Goal: Transaction & Acquisition: Purchase product/service

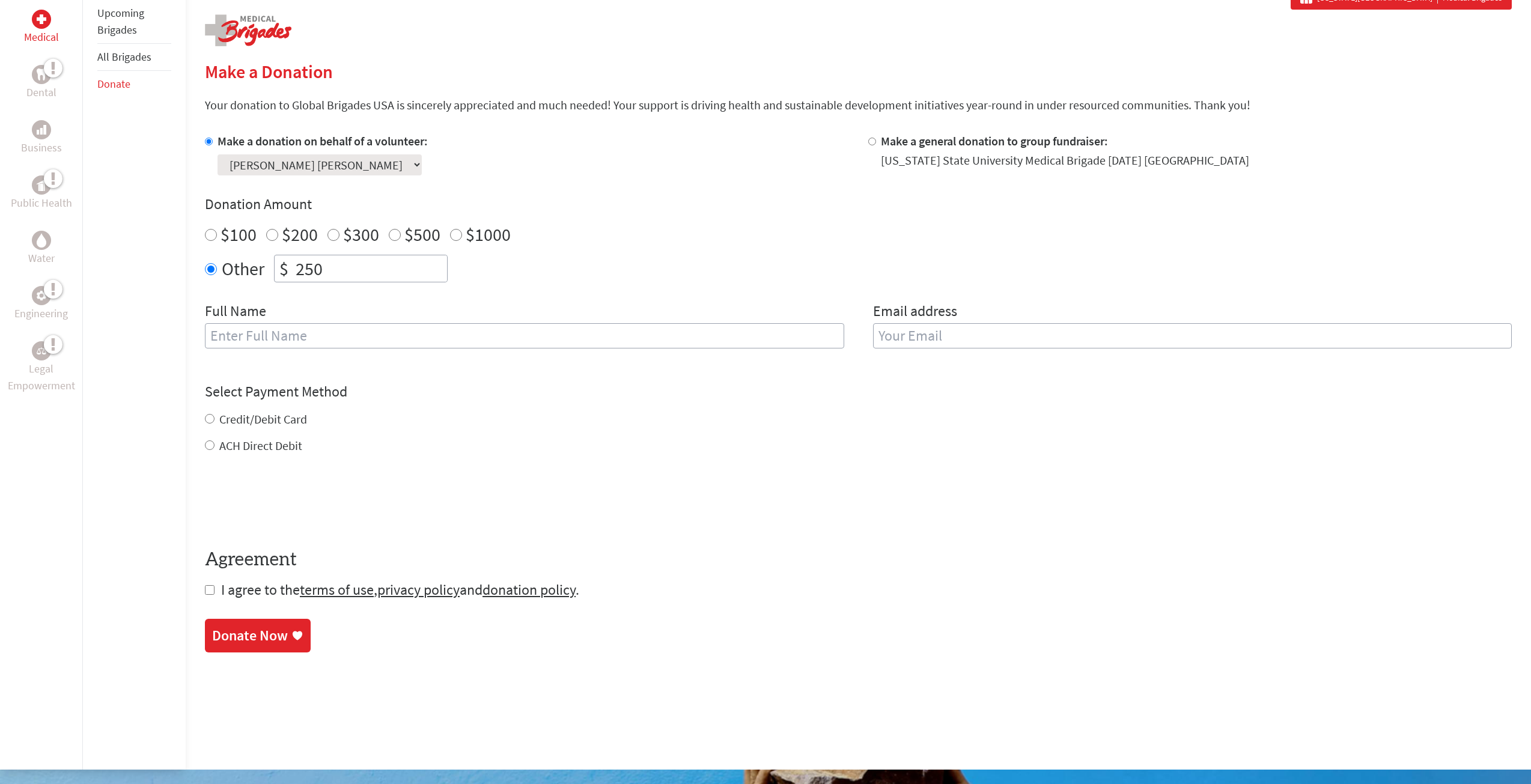
scroll to position [240, 0]
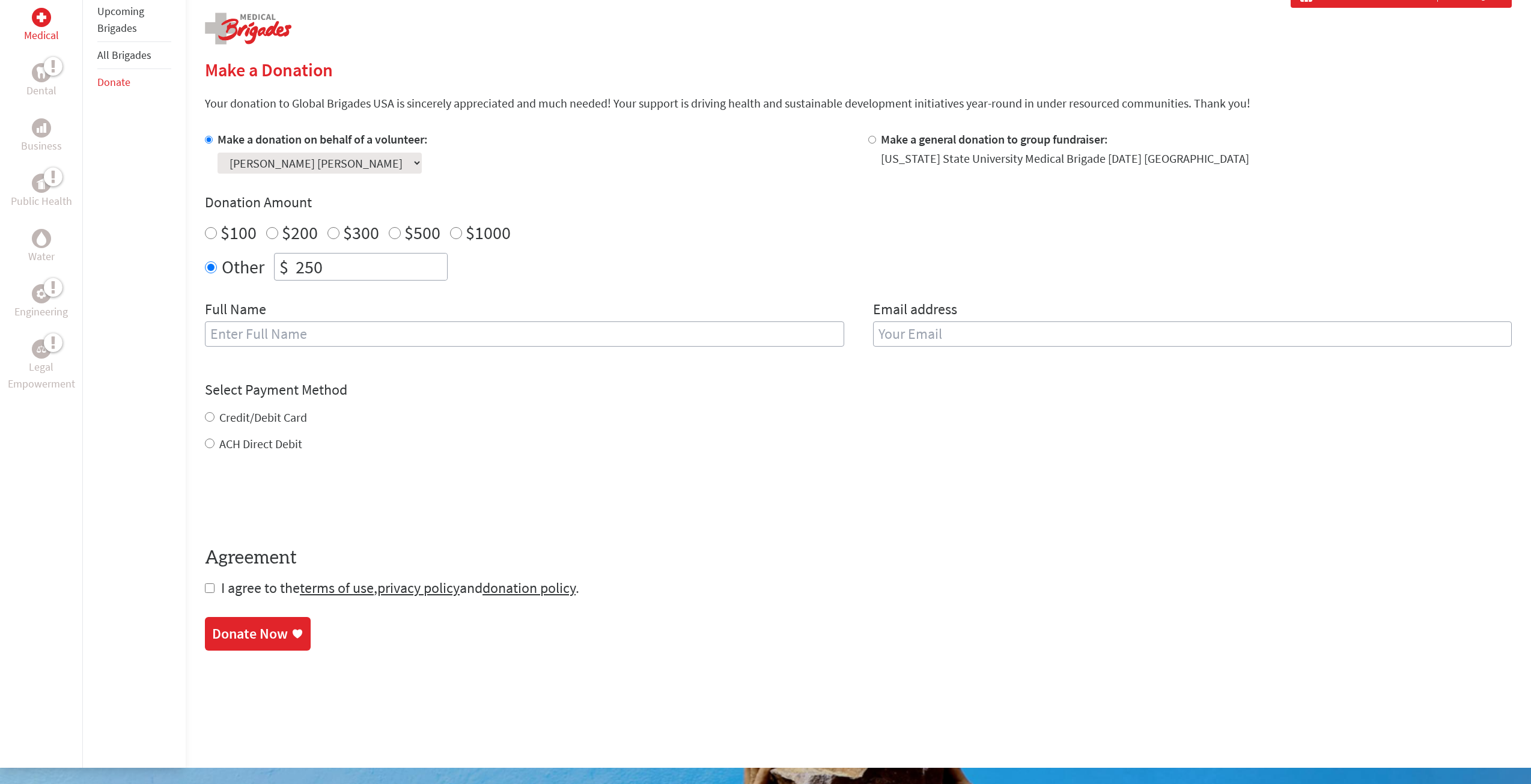
click at [371, 333] on input "text" at bounding box center [524, 333] width 639 height 25
type input "[PERSON_NAME] [PERSON_NAME]"
click at [954, 338] on input "email" at bounding box center [1193, 333] width 639 height 25
type input "[EMAIL_ADDRESS][DOMAIN_NAME]"
click at [269, 424] on div "Credit/Debit Card ACH Direct Debit" at bounding box center [858, 430] width 1307 height 43
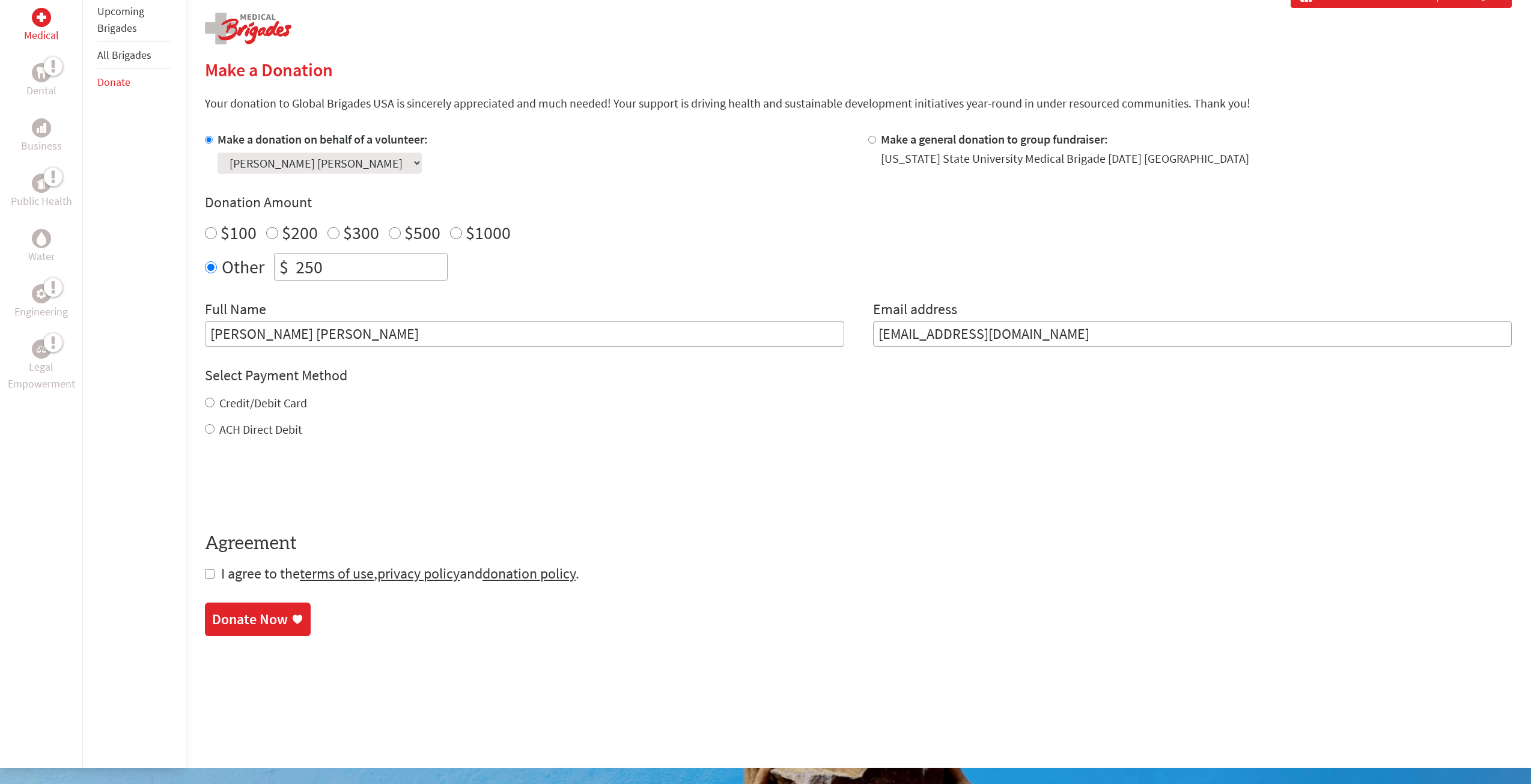
click at [295, 414] on div "Credit/Debit Card ACH Direct Debit" at bounding box center [858, 416] width 1307 height 43
click at [287, 407] on label "Credit/Debit Card" at bounding box center [263, 403] width 87 height 15
click at [215, 407] on input "Credit/Debit Card" at bounding box center [209, 402] width 9 height 9
radio input "true"
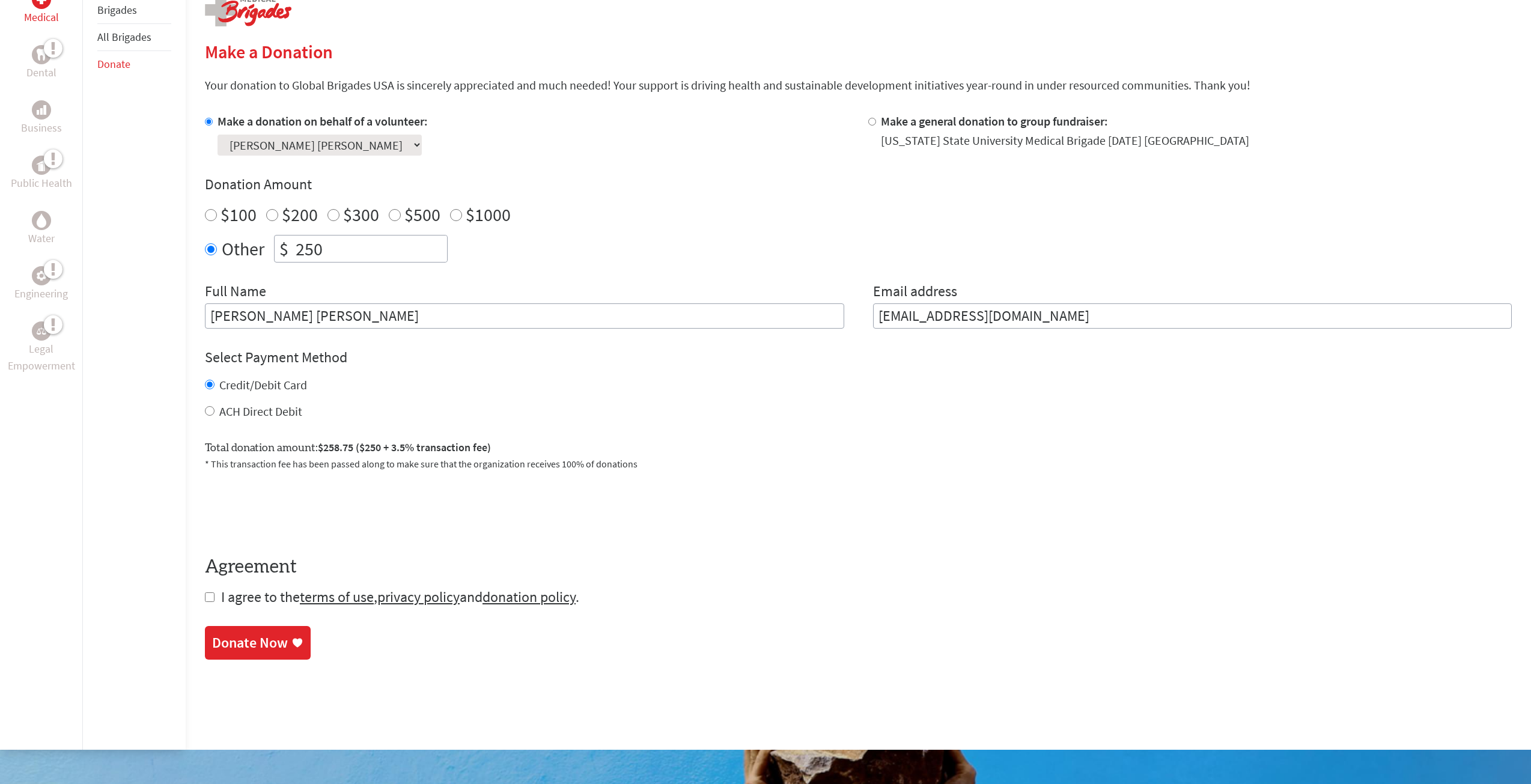
scroll to position [301, 0]
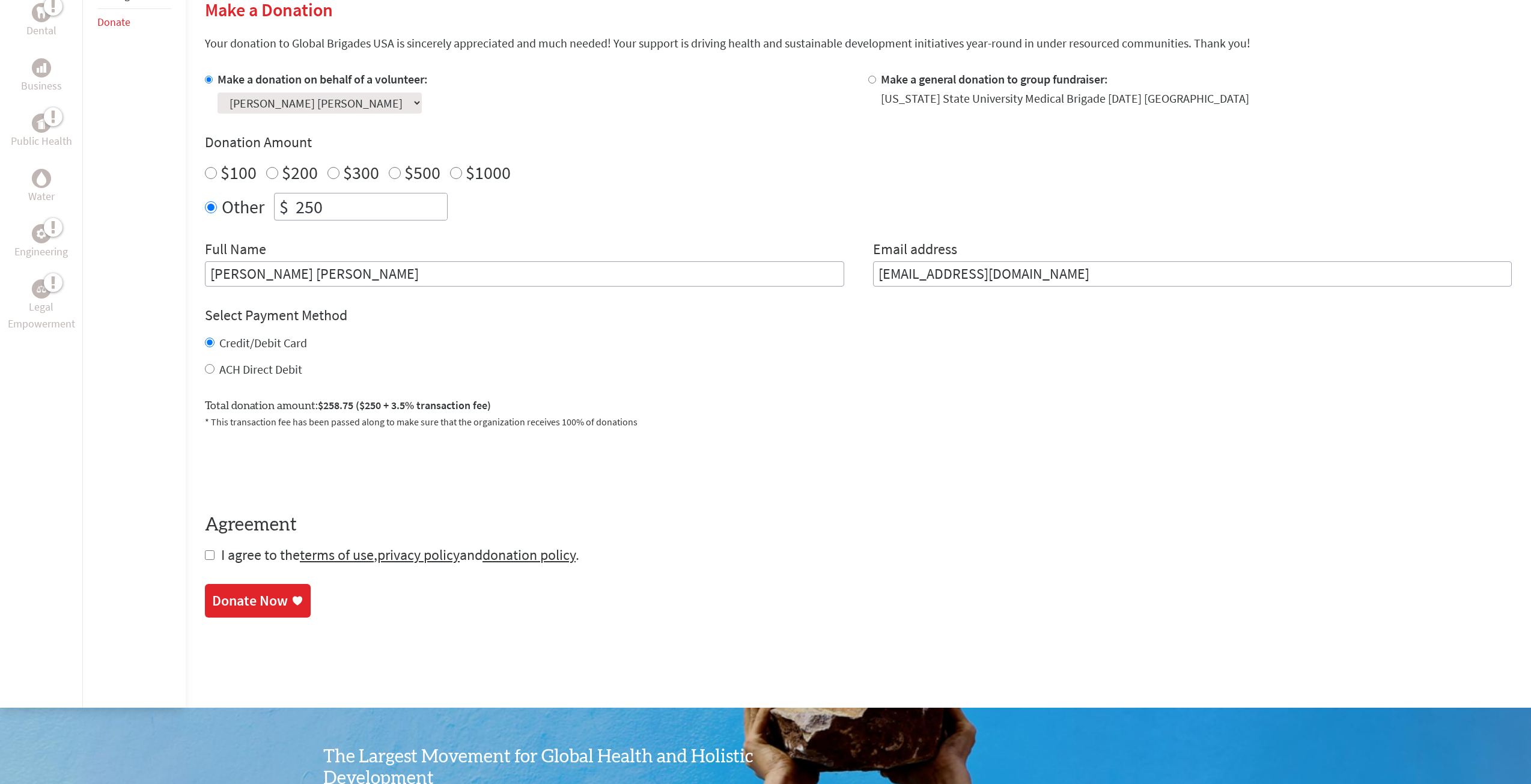
click at [227, 559] on span "I agree to the terms of use , privacy policy and donation policy ." at bounding box center [401, 555] width 358 height 19
click at [206, 555] on input "checkbox" at bounding box center [209, 555] width 9 height 9
checkbox input "true"
click at [272, 606] on div "Donate Now" at bounding box center [250, 602] width 76 height 19
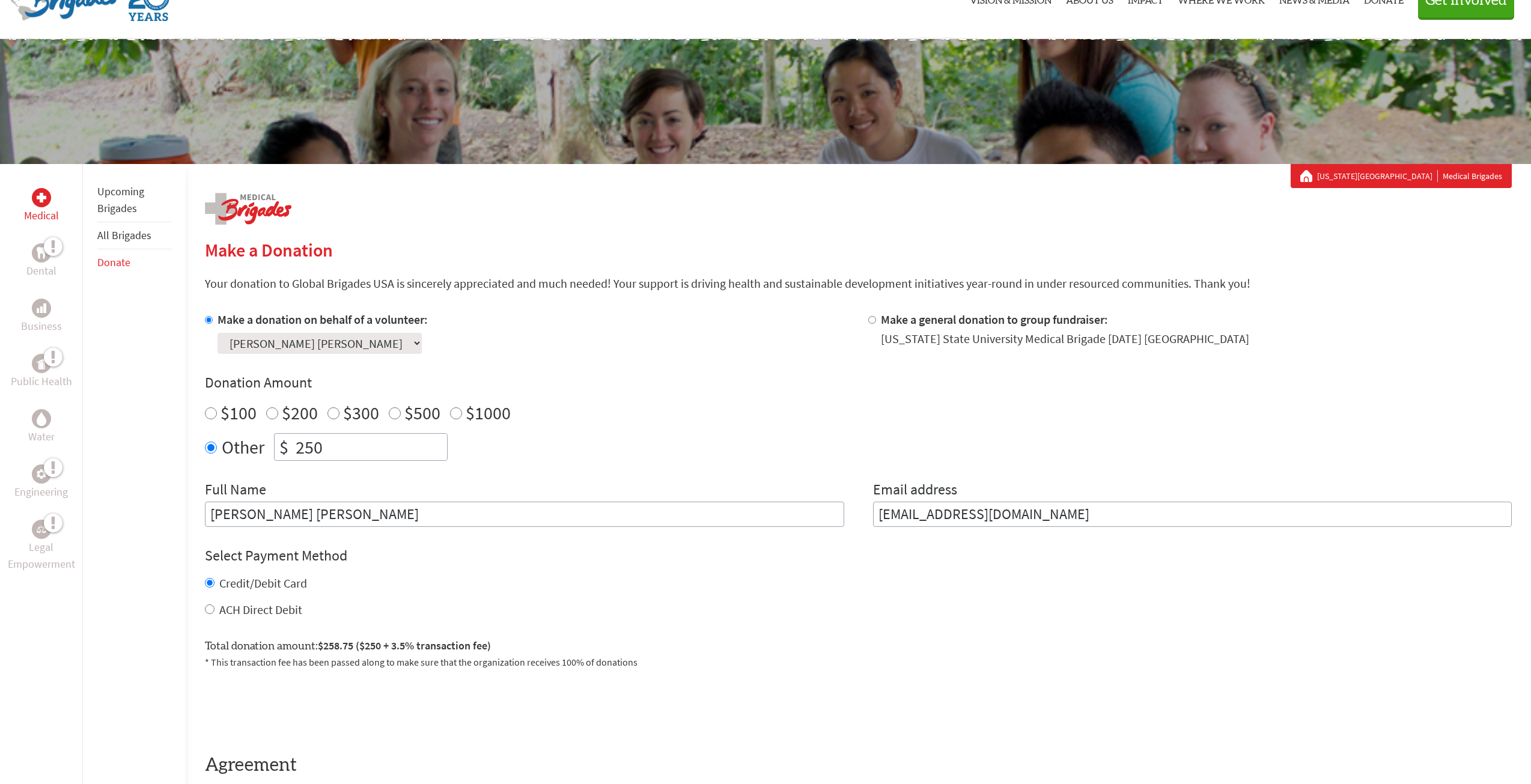
scroll to position [108, 0]
